Goal: Task Accomplishment & Management: Use online tool/utility

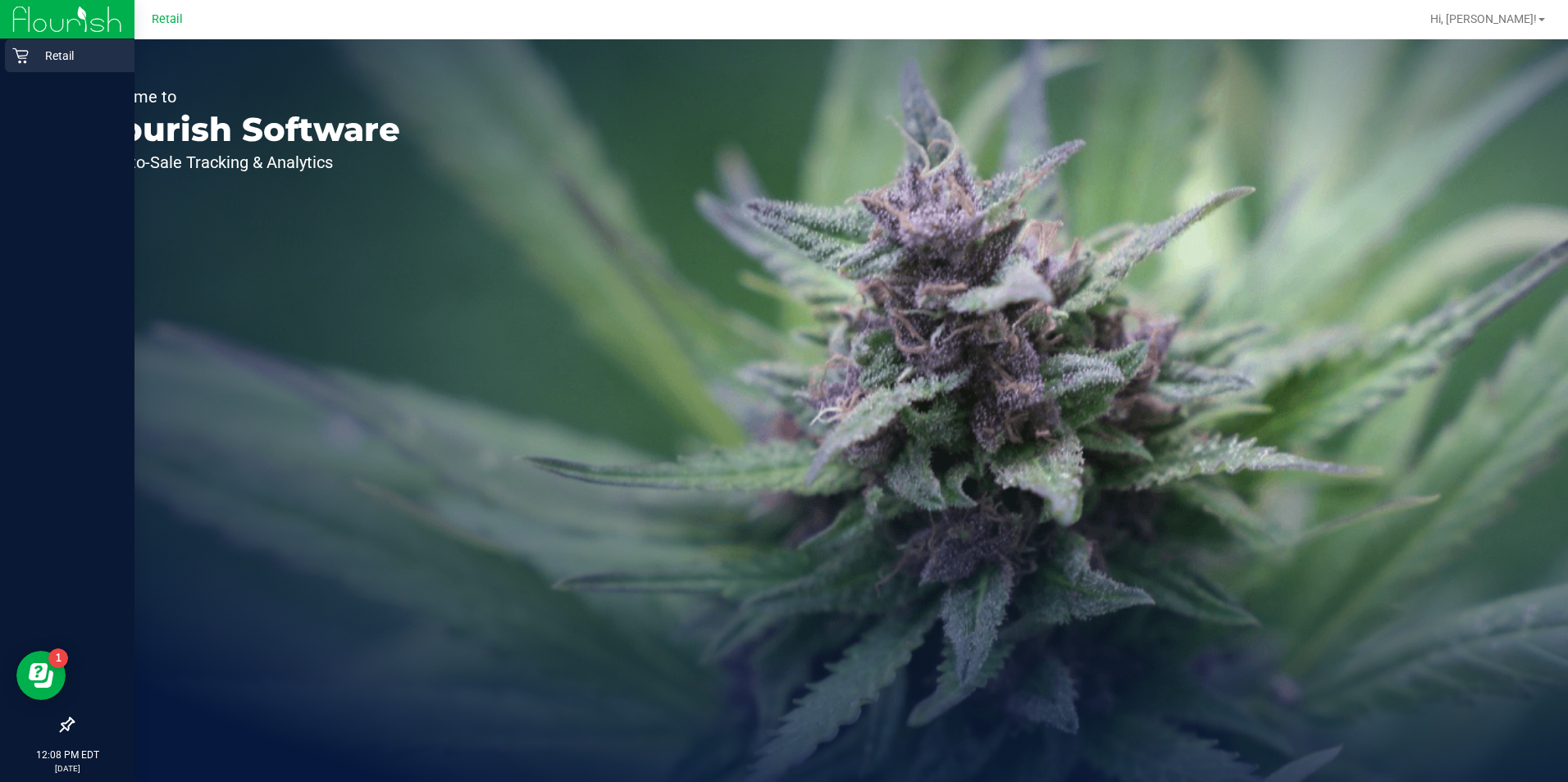
click at [36, 60] on p "Retail" at bounding box center [78, 55] width 98 height 20
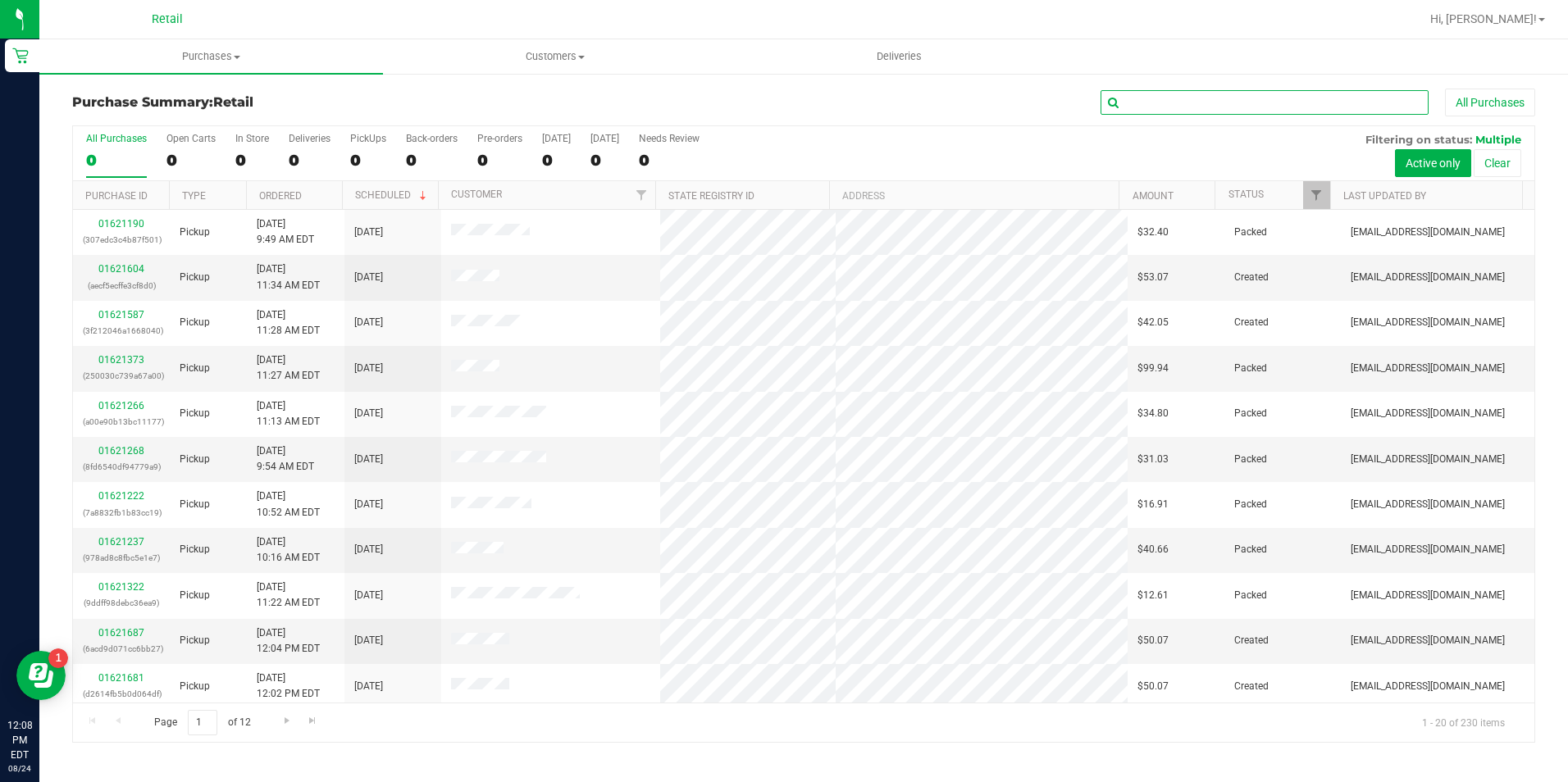
click at [1359, 103] on input "text" at bounding box center [1264, 103] width 328 height 25
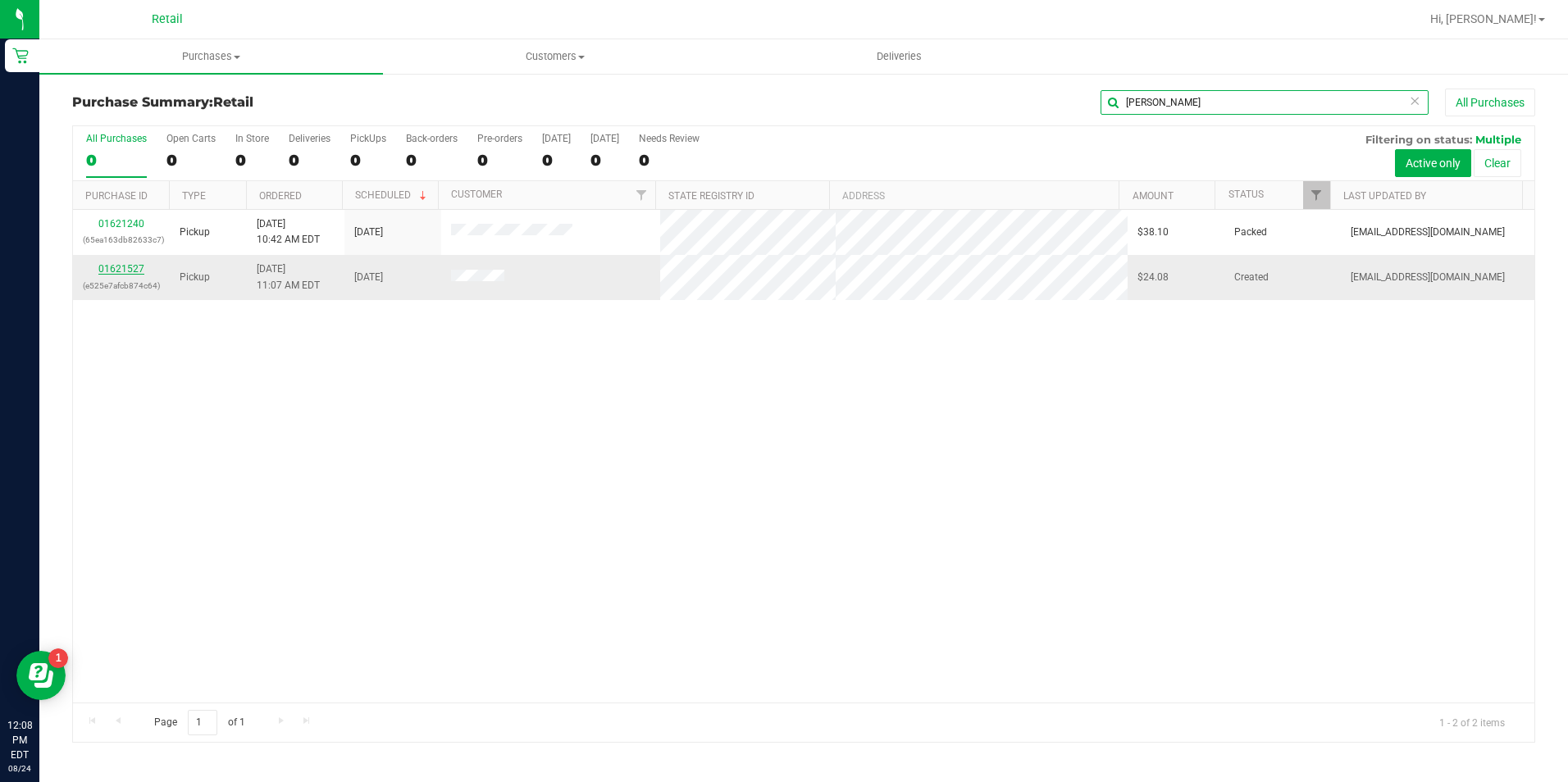
type input "[PERSON_NAME]"
click at [122, 274] on link "01621527" at bounding box center [121, 269] width 46 height 12
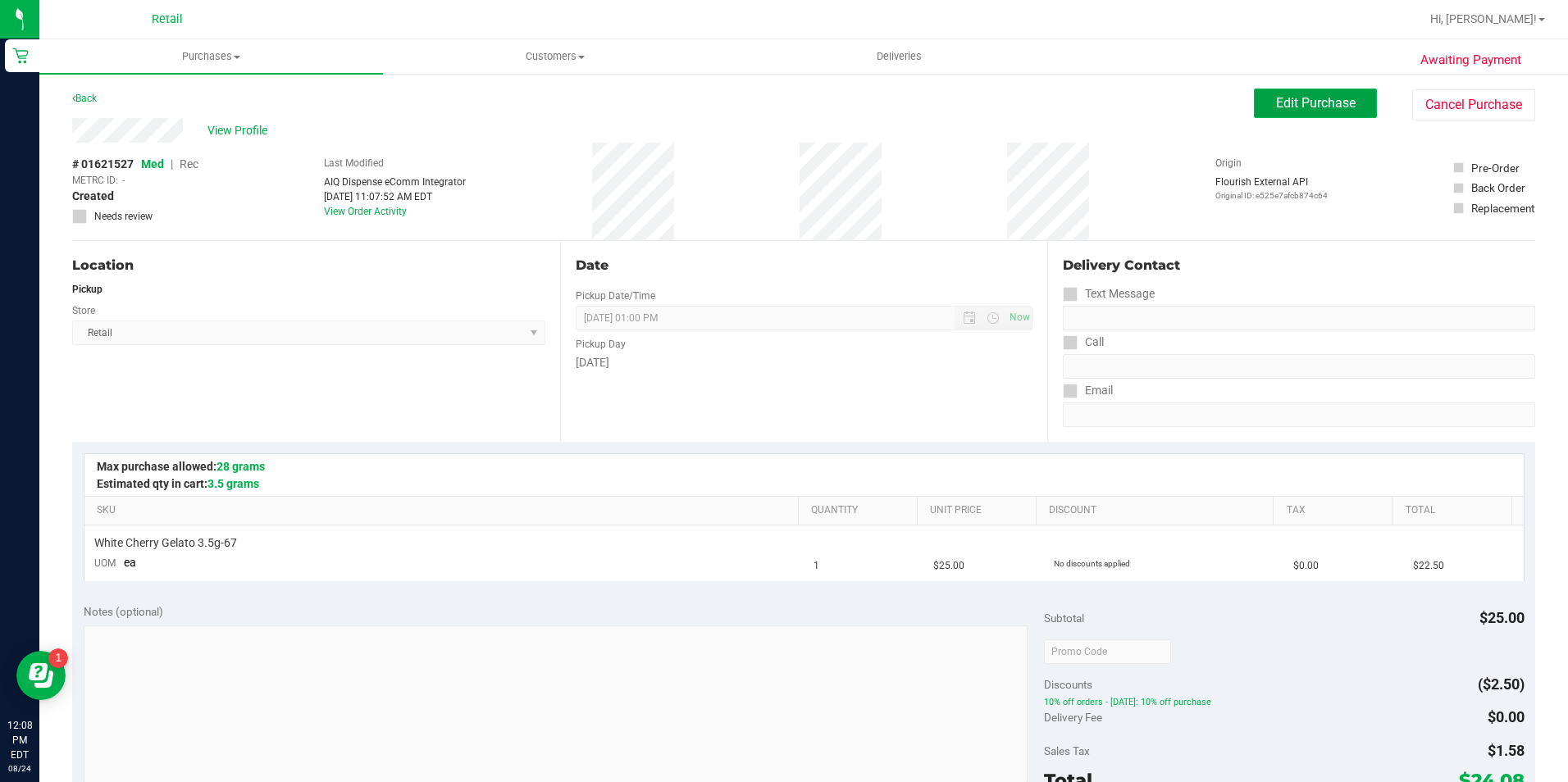
click at [1288, 112] on button "Edit Purchase" at bounding box center [1315, 103] width 123 height 30
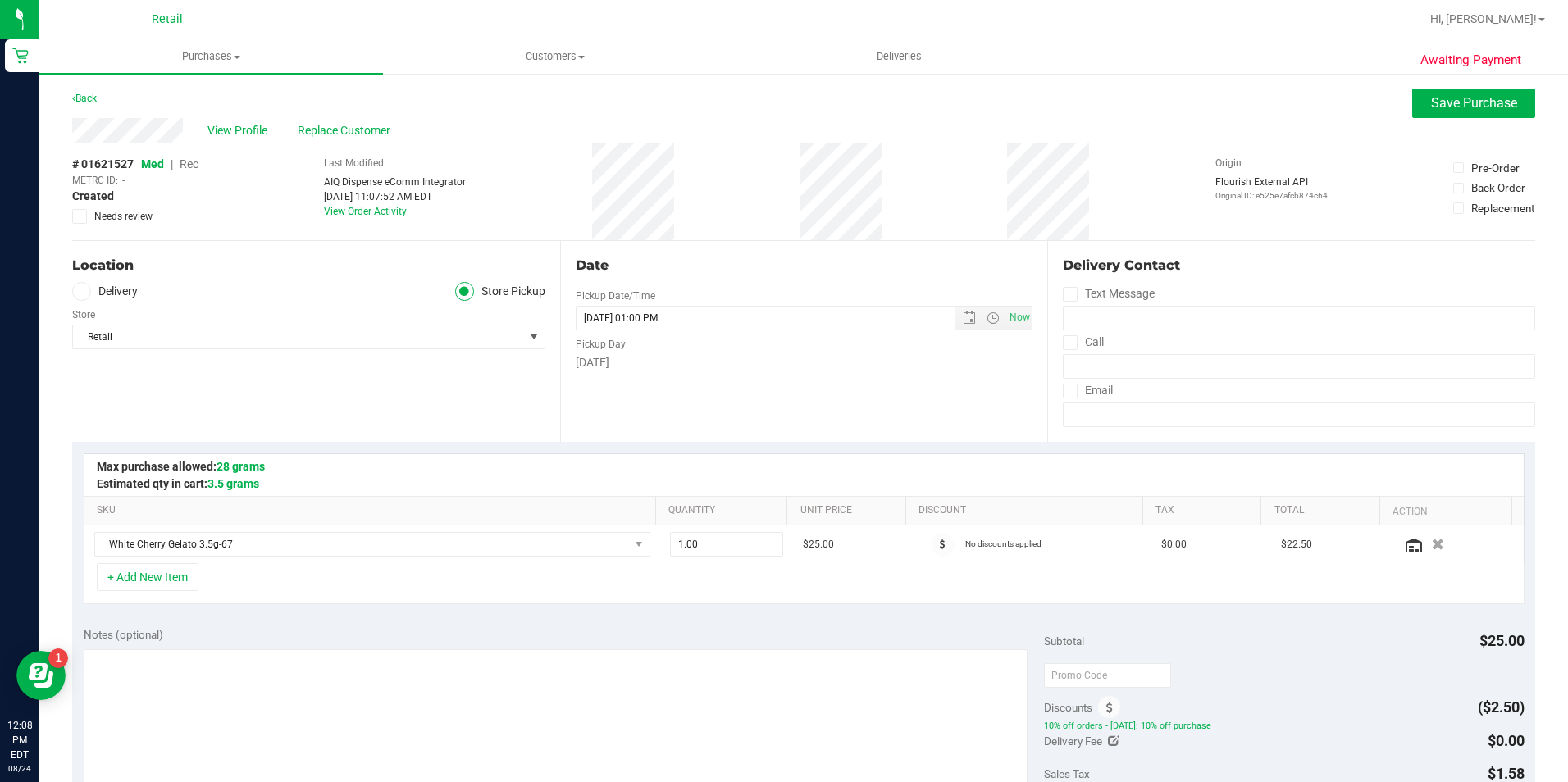
click at [195, 167] on span "Rec" at bounding box center [189, 164] width 19 height 13
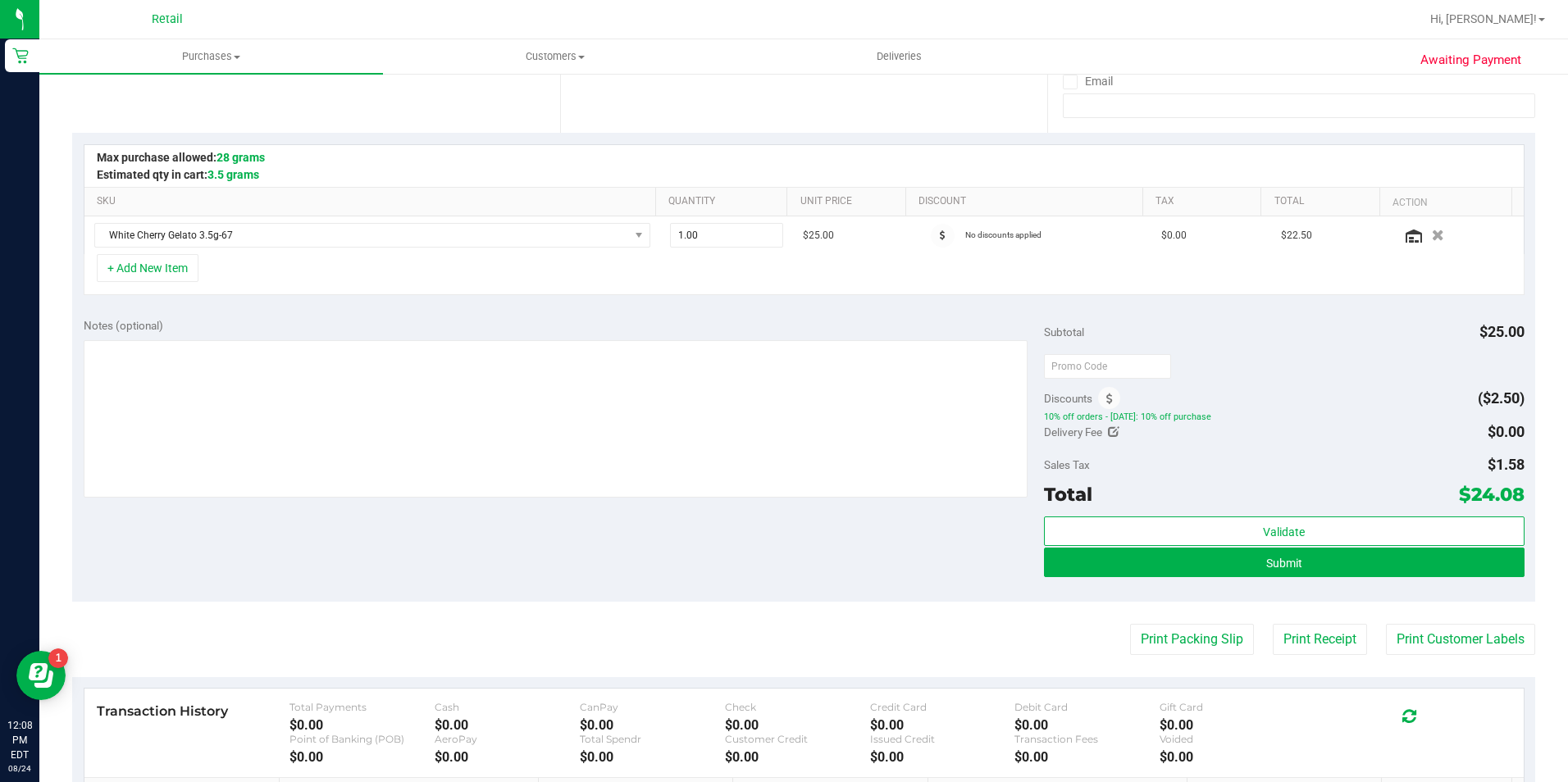
scroll to position [328, 0]
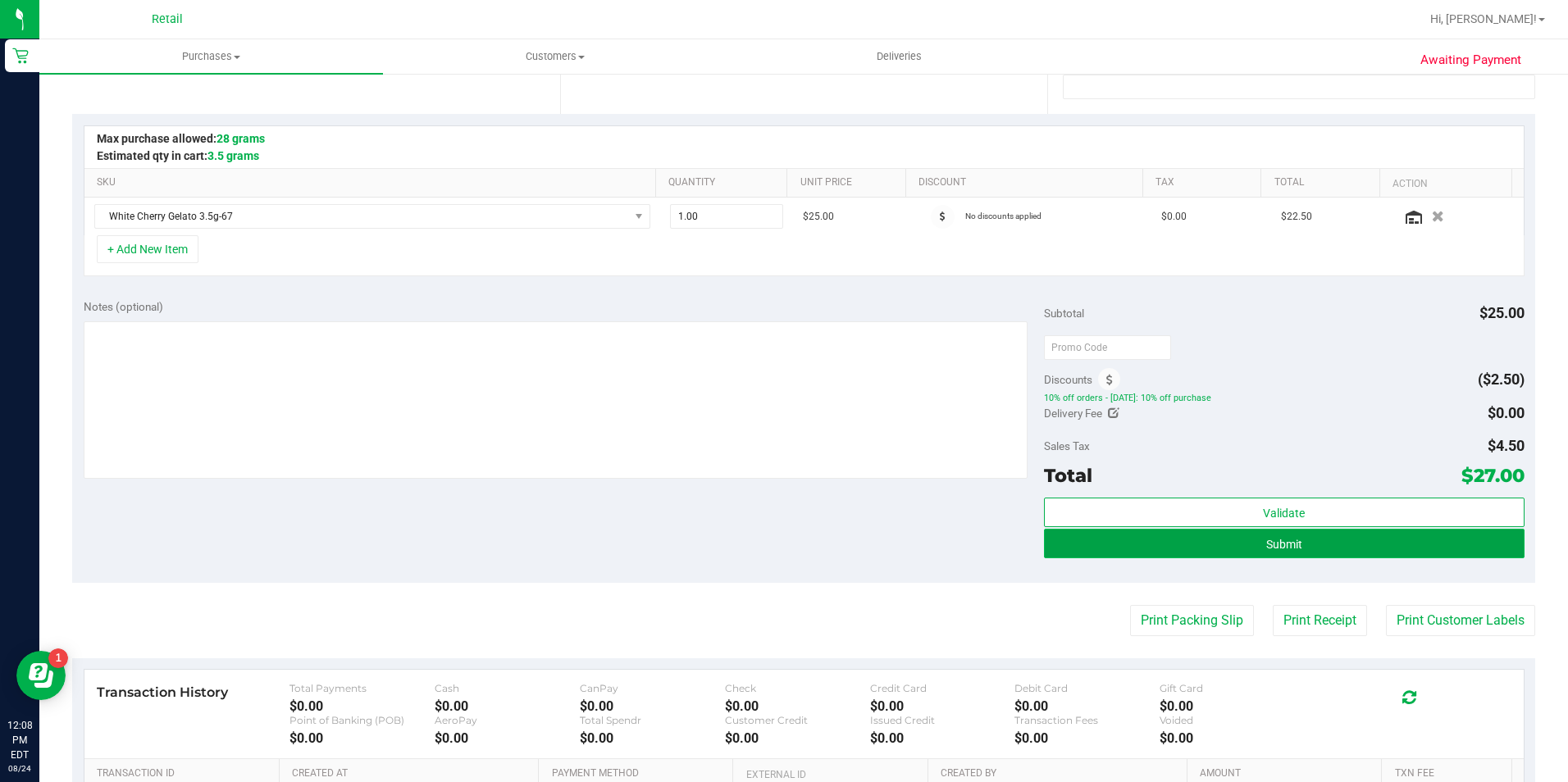
click at [1331, 530] on button "Submit" at bounding box center [1283, 544] width 481 height 30
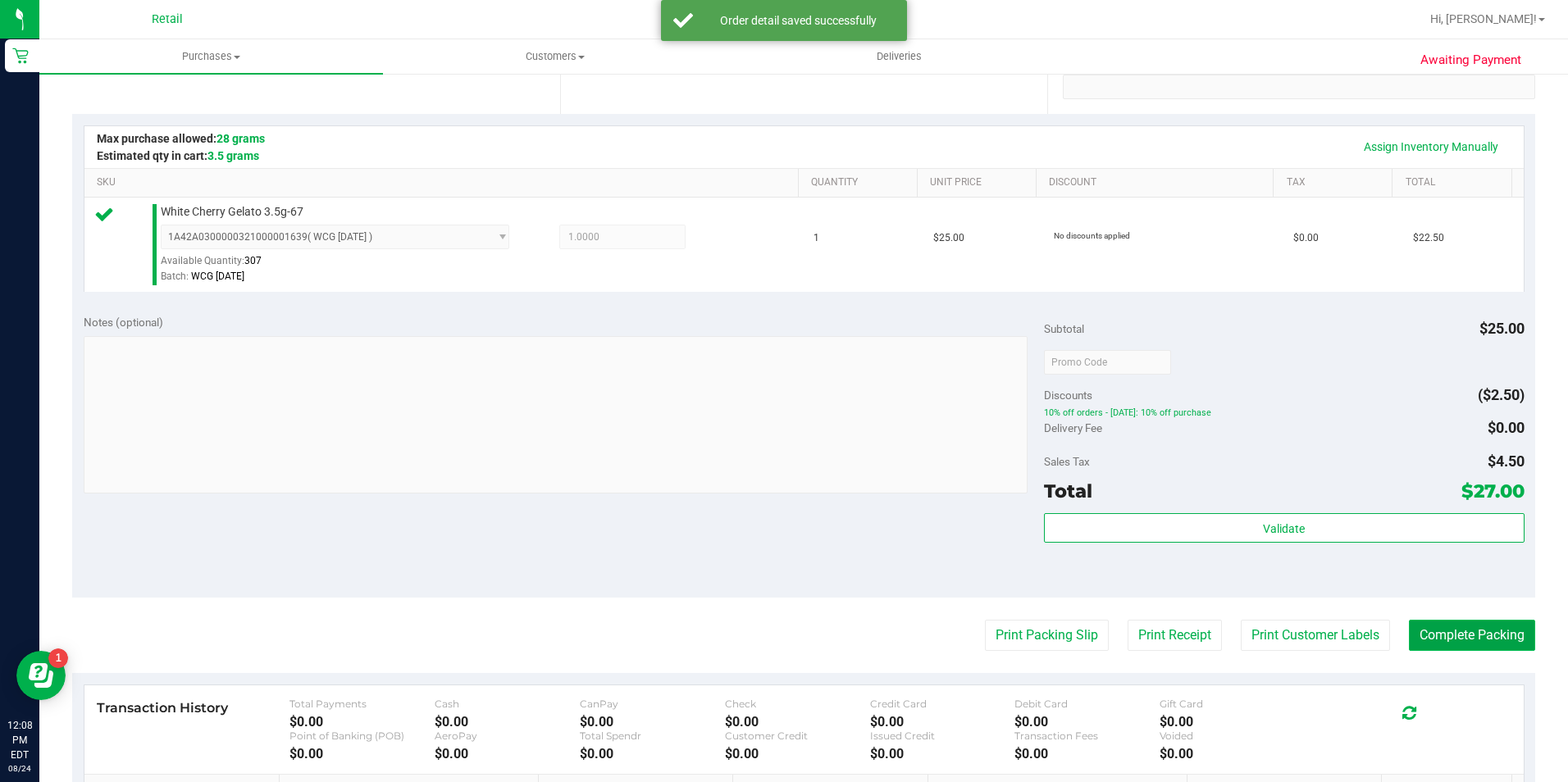
click at [1488, 645] on button "Complete Packing" at bounding box center [1471, 636] width 127 height 31
